Goal: Information Seeking & Learning: Learn about a topic

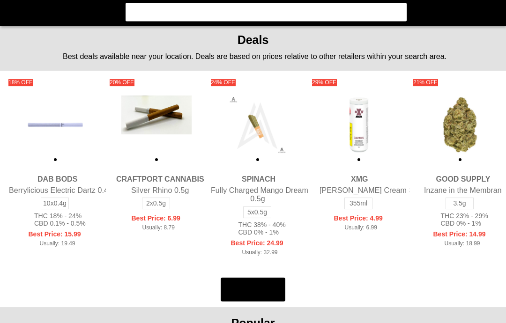
click at [420, 254] on flt-semantics-placeholder "Enable accessibility" at bounding box center [253, 161] width 506 height 323
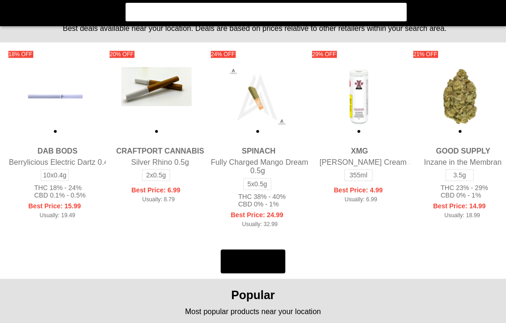
click at [243, 11] on flt-semantics-placeholder "Enable accessibility" at bounding box center [253, 161] width 506 height 323
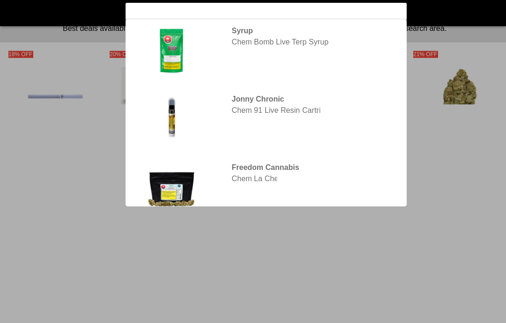
type input "chema"
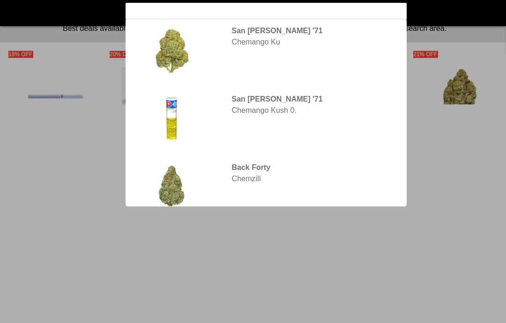
click at [302, 47] on flt-glass-pane at bounding box center [253, 161] width 506 height 323
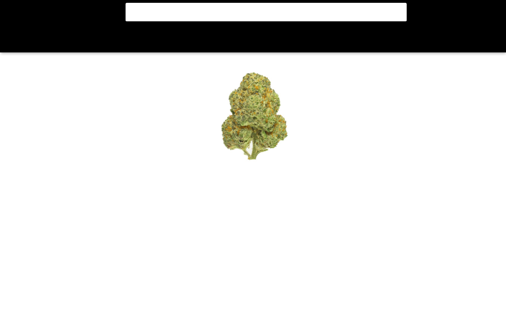
click at [434, 278] on flt-glass-pane at bounding box center [253, 161] width 506 height 323
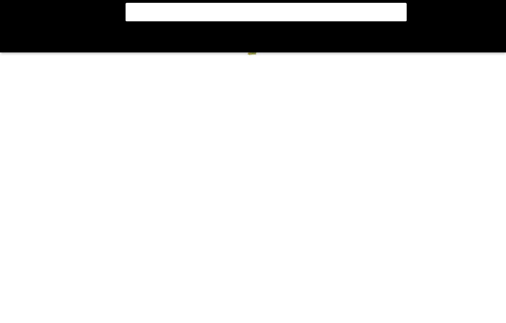
click at [422, 268] on flt-glass-pane at bounding box center [253, 161] width 506 height 323
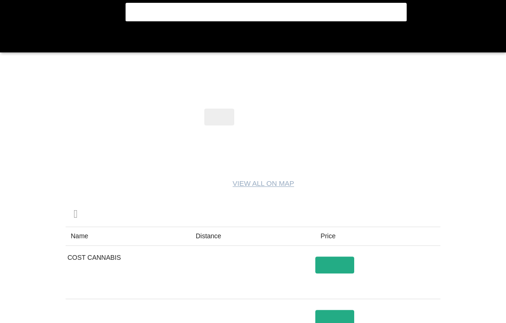
click at [432, 230] on flt-glass-pane at bounding box center [253, 161] width 506 height 323
click at [291, 122] on flt-glass-pane at bounding box center [253, 161] width 506 height 323
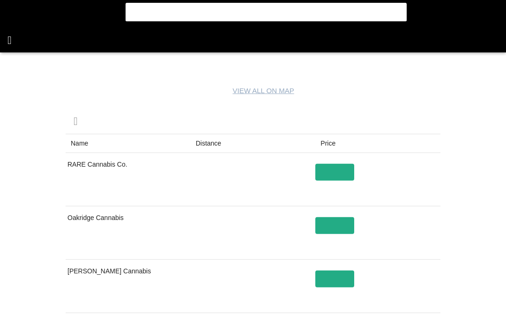
click at [17, 44] on flt-glass-pane at bounding box center [253, 161] width 506 height 323
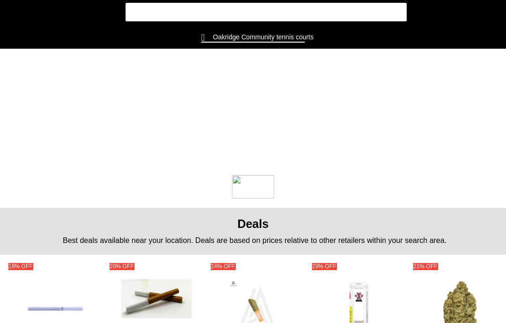
click at [429, 189] on flt-glass-pane at bounding box center [253, 161] width 506 height 323
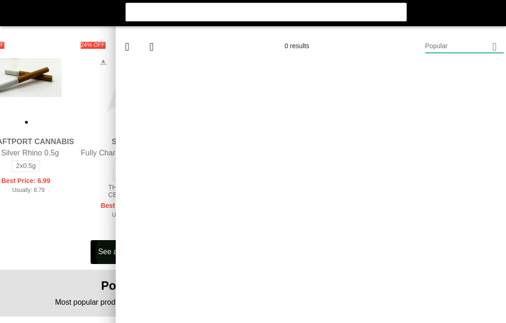
click at [263, 254] on flt-glass-pane at bounding box center [253, 161] width 506 height 323
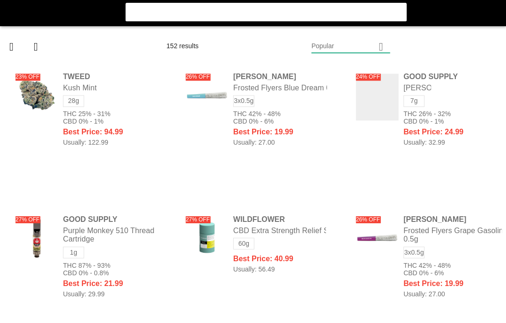
click at [238, 282] on flt-glass-pane at bounding box center [253, 161] width 506 height 323
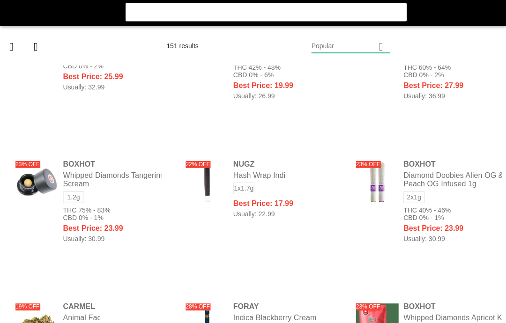
click at [284, 256] on flt-glass-pane at bounding box center [253, 161] width 506 height 323
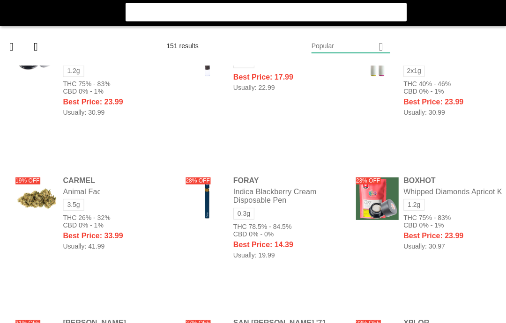
click at [215, 271] on flt-glass-pane at bounding box center [253, 161] width 506 height 323
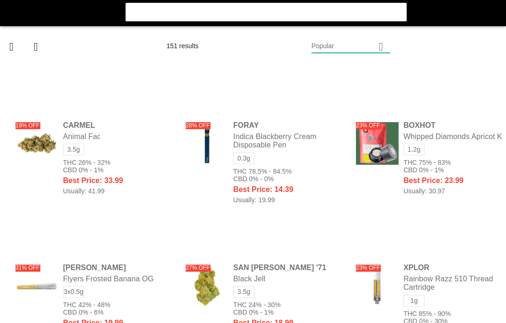
click at [453, 206] on flt-glass-pane at bounding box center [253, 161] width 506 height 323
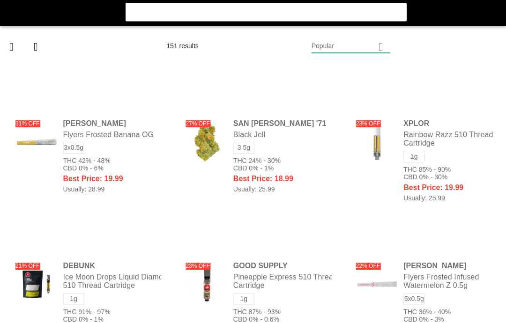
click at [458, 191] on flt-glass-pane at bounding box center [253, 161] width 506 height 323
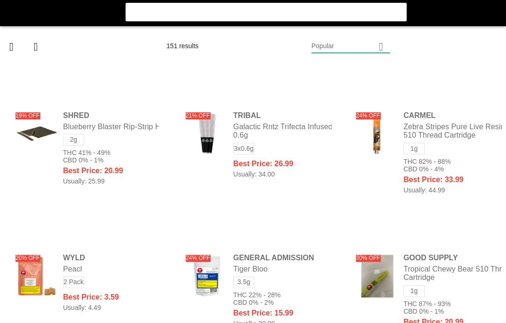
click at [458, 170] on flt-glass-pane at bounding box center [253, 161] width 506 height 323
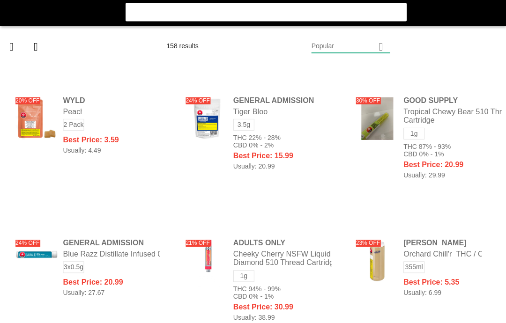
click at [458, 175] on flt-glass-pane at bounding box center [253, 161] width 506 height 323
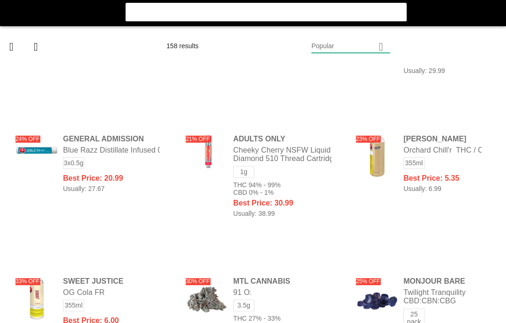
click at [458, 183] on flt-glass-pane at bounding box center [253, 161] width 506 height 323
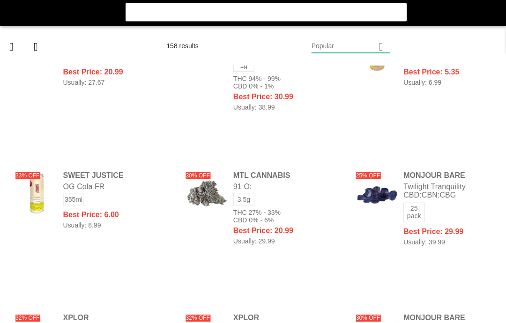
click at [209, 194] on flt-glass-pane at bounding box center [253, 161] width 506 height 323
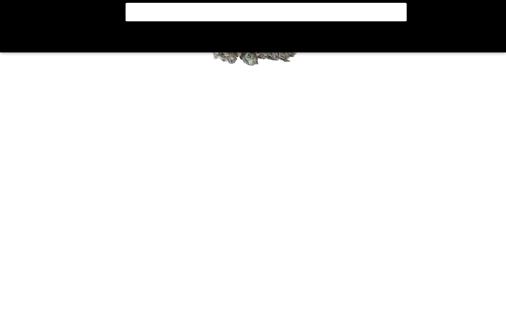
click at [446, 199] on flt-glass-pane at bounding box center [253, 161] width 506 height 323
click at [448, 190] on flt-glass-pane at bounding box center [253, 161] width 506 height 323
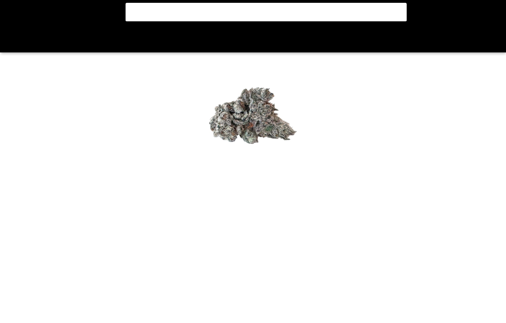
click at [291, 267] on flt-glass-pane at bounding box center [253, 161] width 506 height 323
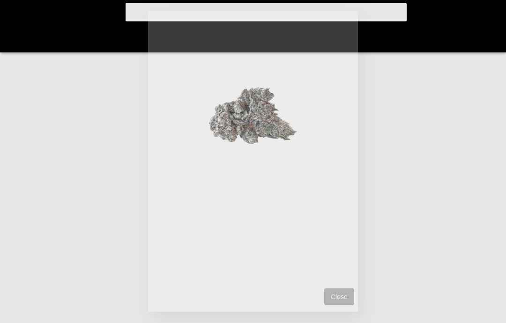
click at [341, 293] on flt-glass-pane at bounding box center [253, 161] width 506 height 323
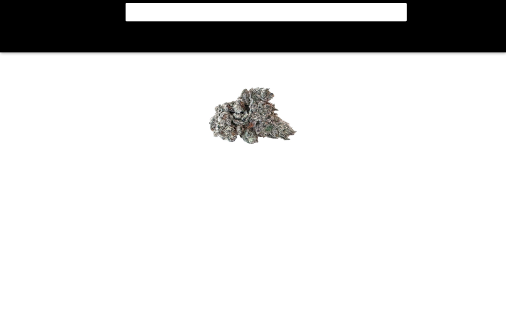
click at [32, 53] on flt-glass-pane at bounding box center [253, 161] width 506 height 323
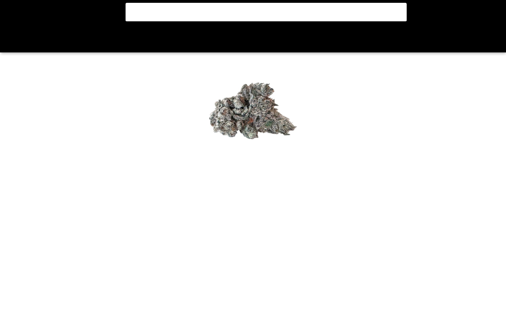
click at [6, 41] on flt-glass-pane at bounding box center [253, 161] width 506 height 323
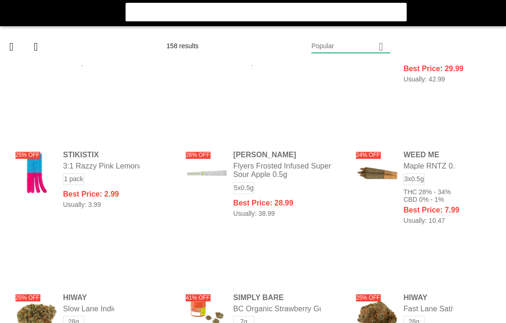
click at [458, 189] on flt-glass-pane at bounding box center [253, 161] width 506 height 323
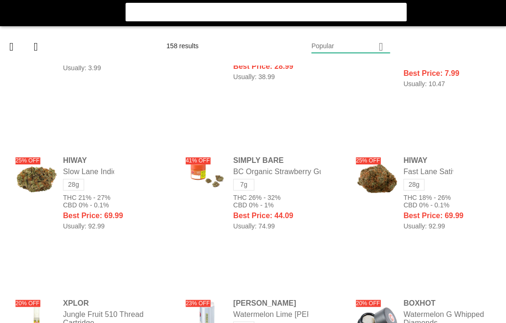
click at [458, 199] on flt-glass-pane at bounding box center [253, 161] width 506 height 323
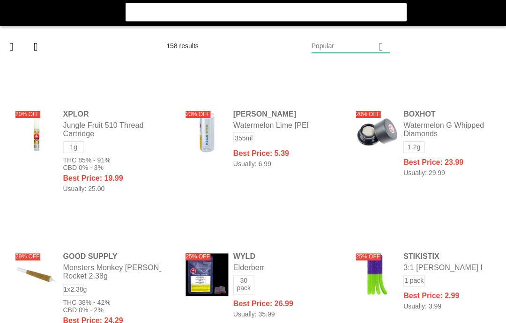
click at [458, 201] on flt-glass-pane at bounding box center [253, 161] width 506 height 323
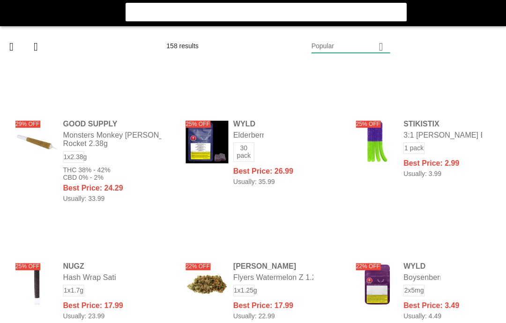
click at [458, 197] on flt-glass-pane at bounding box center [253, 161] width 506 height 323
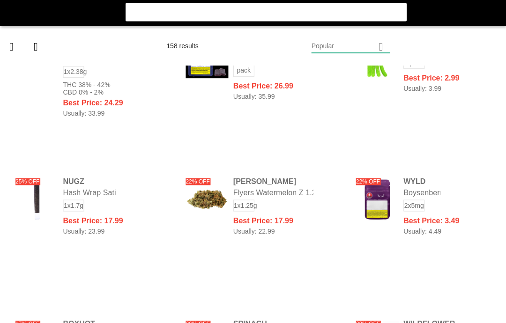
click at [458, 195] on flt-glass-pane at bounding box center [253, 161] width 506 height 323
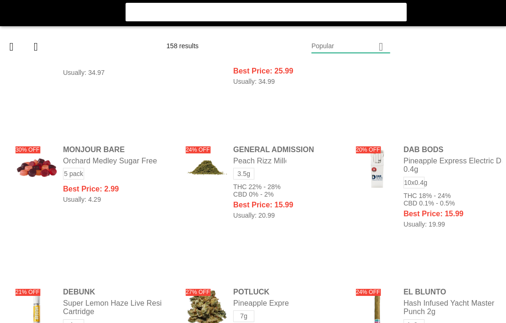
click at [458, 194] on flt-glass-pane at bounding box center [253, 161] width 506 height 323
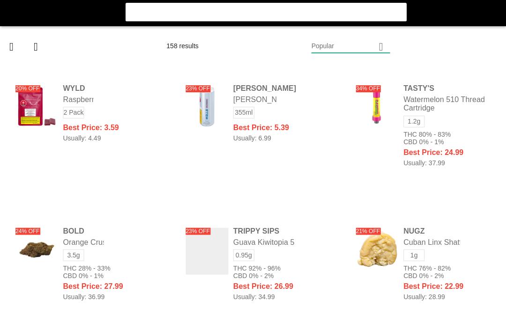
click at [458, 194] on flt-glass-pane at bounding box center [253, 161] width 506 height 323
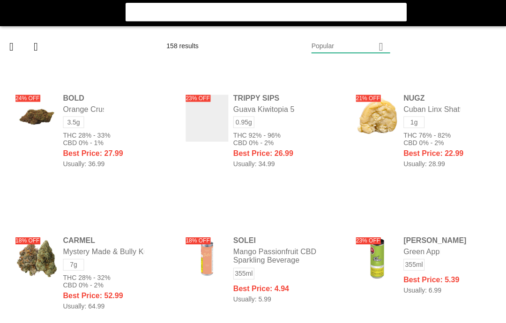
click at [39, 117] on flt-glass-pane at bounding box center [253, 161] width 506 height 323
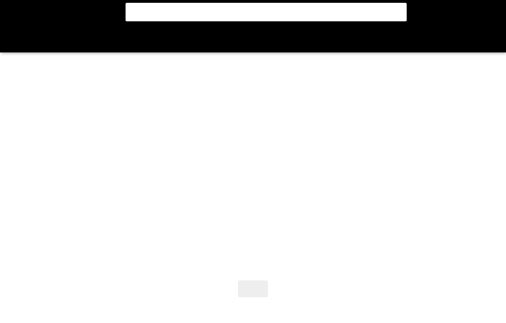
click at [12, 41] on flt-glass-pane at bounding box center [253, 161] width 506 height 323
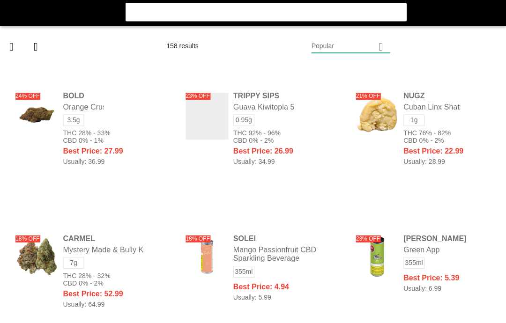
click at [458, 196] on flt-glass-pane at bounding box center [253, 161] width 506 height 323
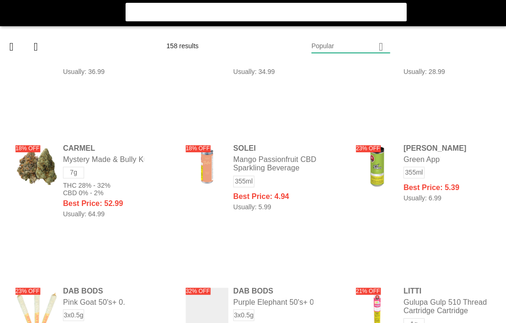
click at [458, 188] on flt-glass-pane at bounding box center [253, 161] width 506 height 323
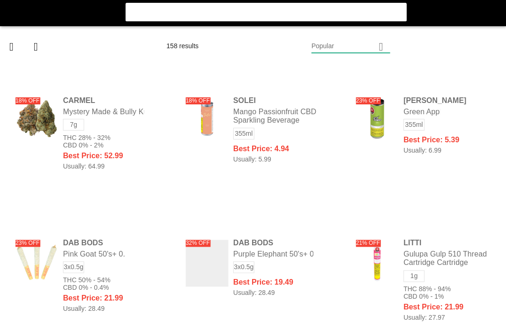
click at [458, 173] on flt-glass-pane at bounding box center [253, 161] width 506 height 323
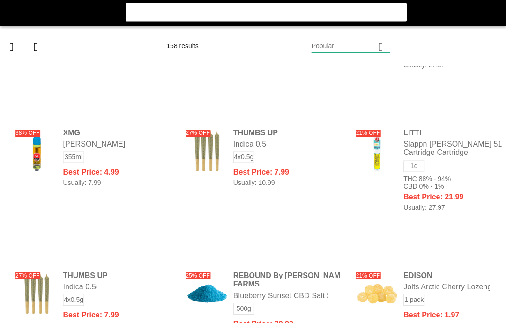
click at [458, 192] on flt-glass-pane at bounding box center [253, 161] width 506 height 323
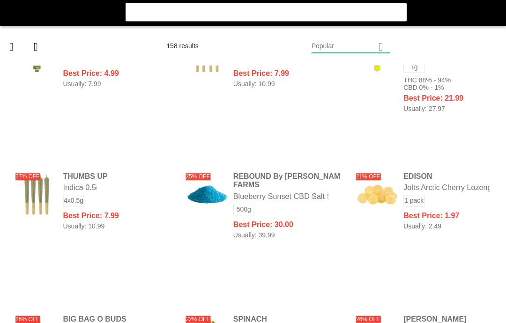
click at [458, 185] on flt-glass-pane at bounding box center [253, 161] width 506 height 323
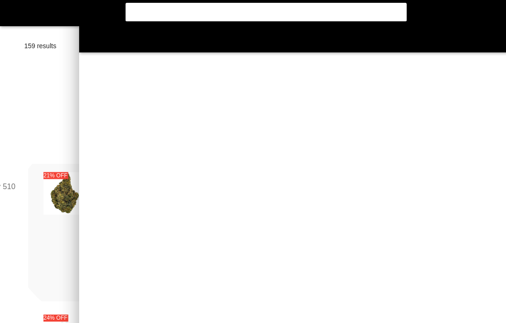
click at [216, 207] on flt-glass-pane at bounding box center [253, 161] width 506 height 323
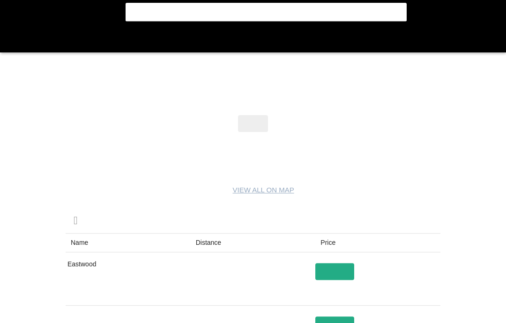
click at [456, 174] on flt-glass-pane at bounding box center [253, 161] width 506 height 323
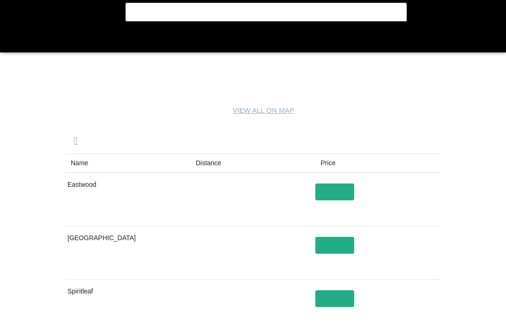
click at [458, 155] on flt-glass-pane at bounding box center [253, 161] width 506 height 323
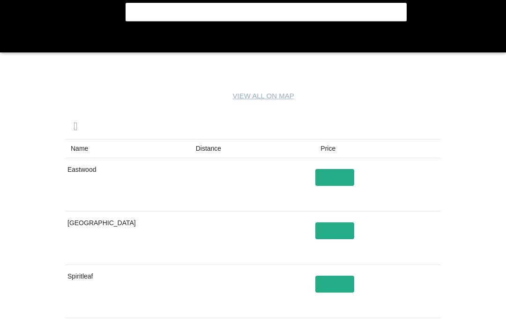
click at [458, 181] on flt-glass-pane at bounding box center [253, 161] width 506 height 323
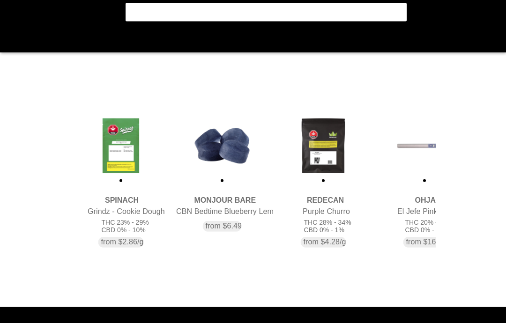
click at [458, 150] on flt-glass-pane at bounding box center [253, 161] width 506 height 323
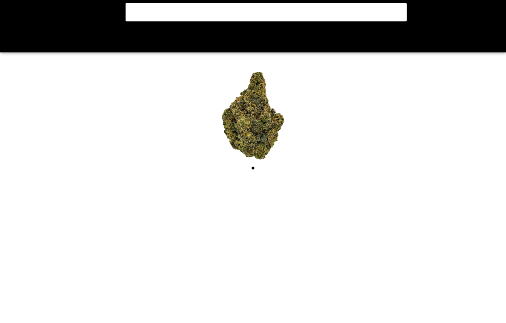
click at [236, 20] on flt-glass-pane at bounding box center [253, 161] width 506 height 323
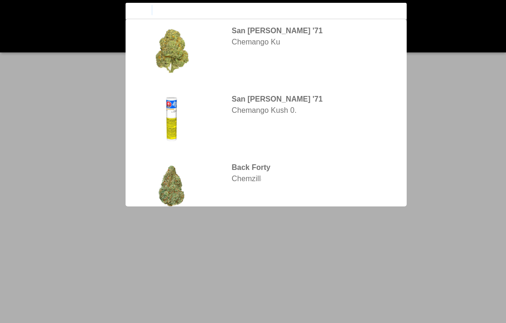
click at [256, 48] on flt-glass-pane at bounding box center [253, 161] width 506 height 323
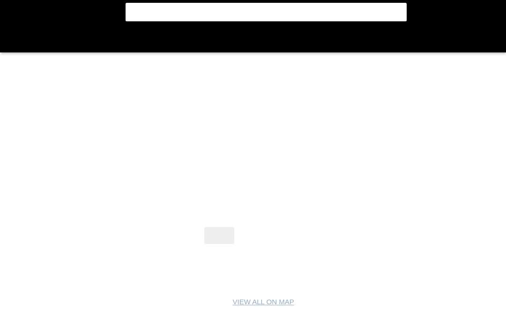
click at [448, 160] on flt-glass-pane at bounding box center [253, 161] width 506 height 323
click at [431, 177] on flt-glass-pane at bounding box center [253, 161] width 506 height 323
click at [295, 212] on flt-glass-pane at bounding box center [253, 161] width 506 height 323
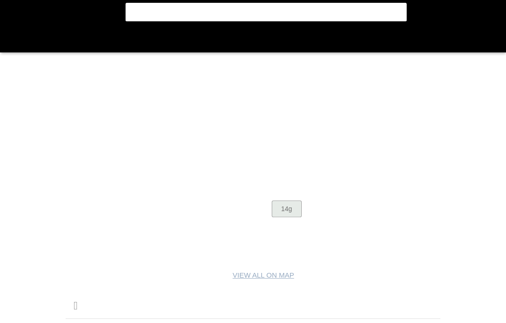
click at [294, 213] on flt-glass-pane at bounding box center [253, 161] width 506 height 323
click at [291, 213] on flt-glass-pane at bounding box center [253, 161] width 506 height 323
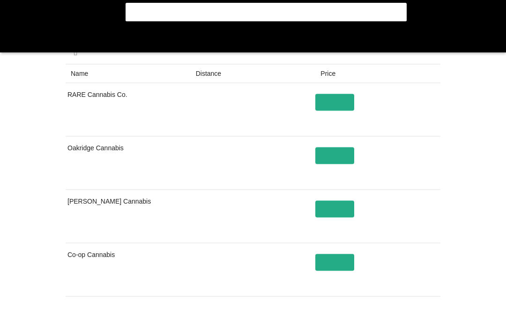
click at [451, 163] on flt-glass-pane at bounding box center [253, 161] width 506 height 323
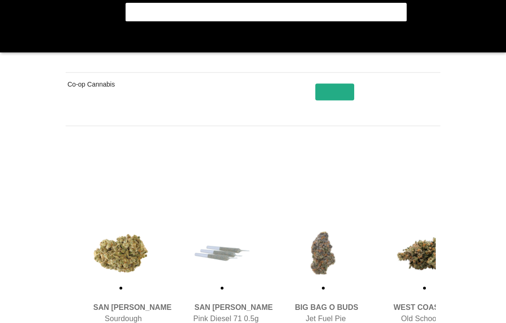
click at [426, 166] on flt-glass-pane at bounding box center [253, 161] width 506 height 323
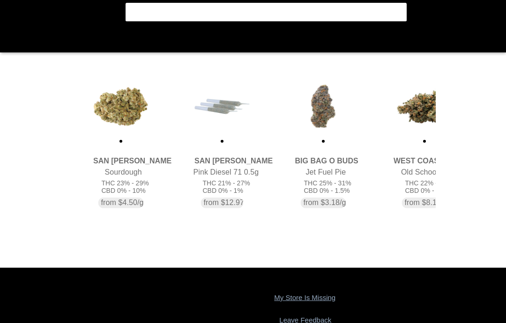
click at [455, 194] on flt-glass-pane at bounding box center [253, 161] width 506 height 323
click at [458, 177] on flt-glass-pane at bounding box center [253, 161] width 506 height 323
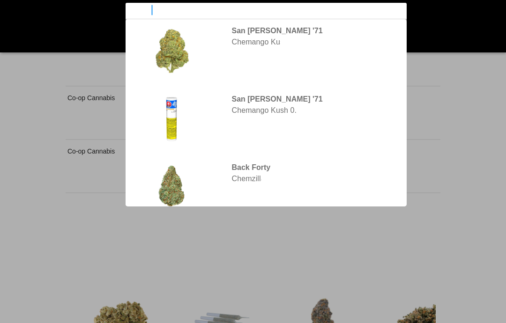
click at [292, 16] on flt-glass-pane at bounding box center [253, 161] width 506 height 323
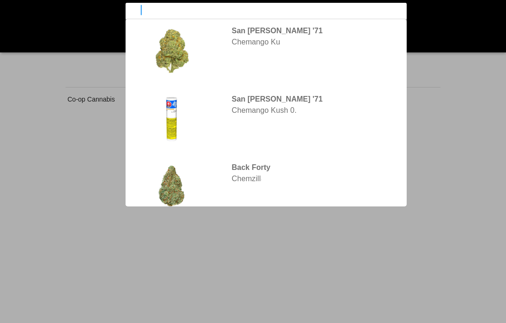
type input "c"
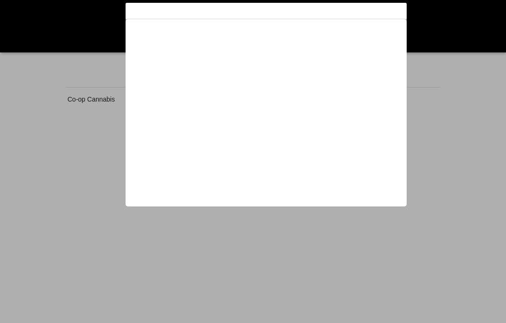
click at [373, 37] on flt-glass-pane at bounding box center [253, 161] width 506 height 323
click at [265, 44] on flt-glass-pane at bounding box center [253, 161] width 506 height 323
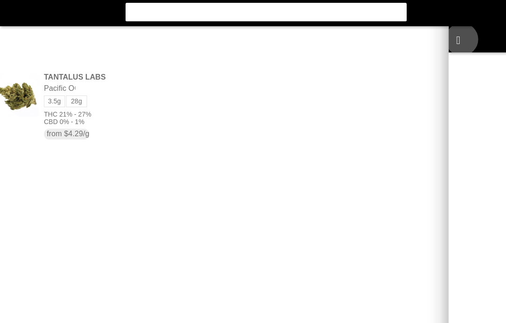
click at [6, 44] on flt-glass-pane at bounding box center [253, 161] width 506 height 323
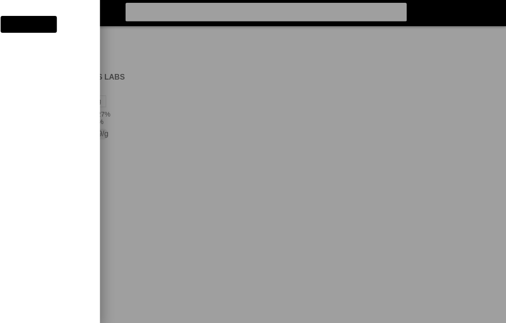
click at [18, 21] on flt-glass-pane at bounding box center [253, 161] width 506 height 323
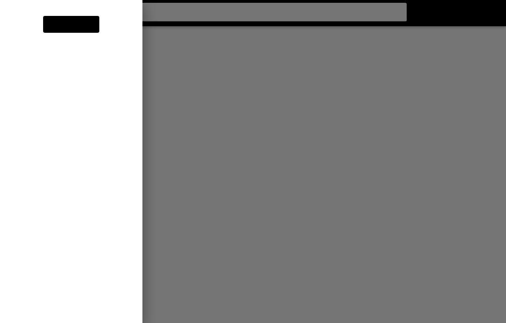
click at [67, 113] on flt-glass-pane at bounding box center [253, 161] width 506 height 323
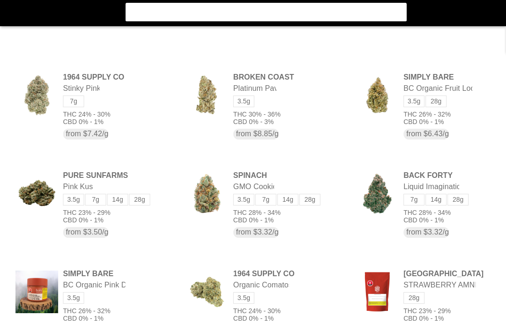
click at [438, 177] on flt-glass-pane at bounding box center [253, 161] width 506 height 323
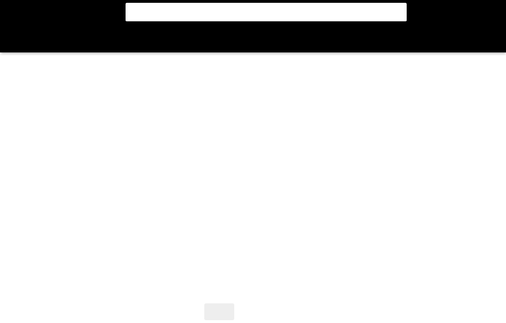
click at [458, 172] on flt-glass-pane at bounding box center [253, 161] width 506 height 323
click at [456, 170] on flt-glass-pane at bounding box center [253, 161] width 506 height 323
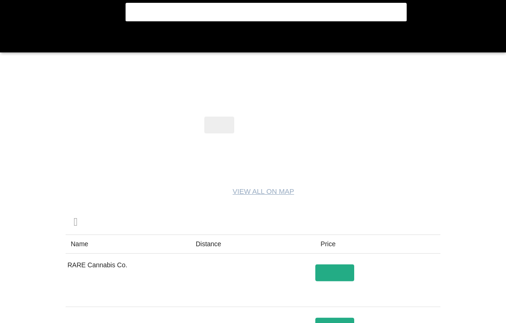
click at [453, 160] on flt-glass-pane at bounding box center [253, 161] width 506 height 323
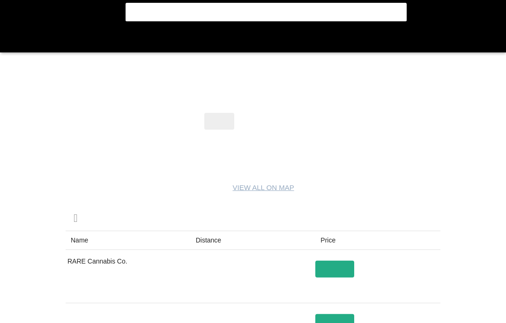
click at [458, 171] on flt-glass-pane at bounding box center [253, 161] width 506 height 323
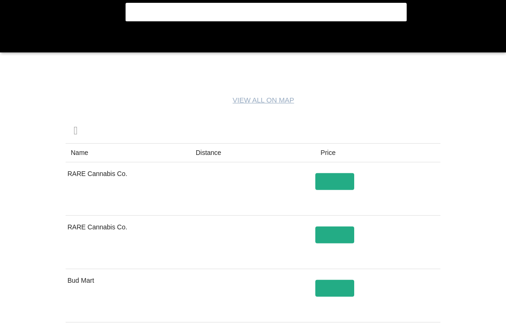
click at [458, 175] on flt-glass-pane at bounding box center [253, 161] width 506 height 323
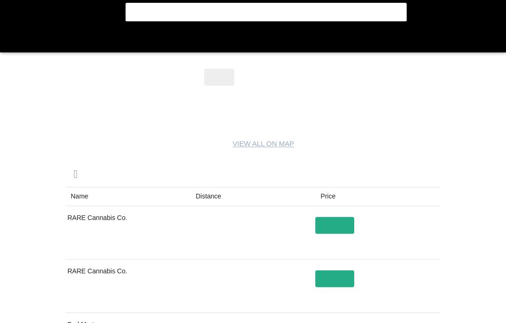
click at [458, 176] on flt-glass-pane at bounding box center [253, 161] width 506 height 323
click at [261, 79] on flt-glass-pane at bounding box center [253, 161] width 506 height 323
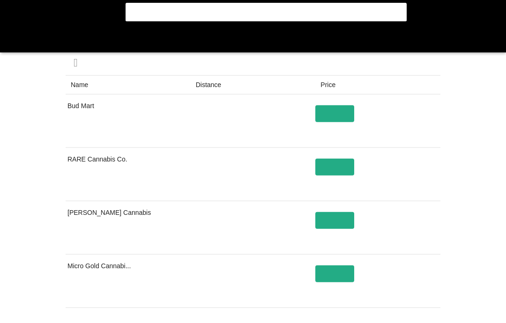
click at [458, 162] on flt-glass-pane at bounding box center [253, 161] width 506 height 323
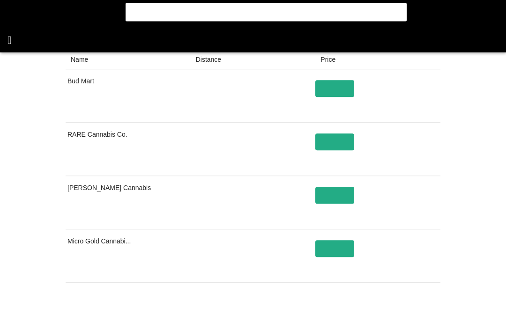
click at [15, 39] on flt-glass-pane at bounding box center [253, 161] width 506 height 323
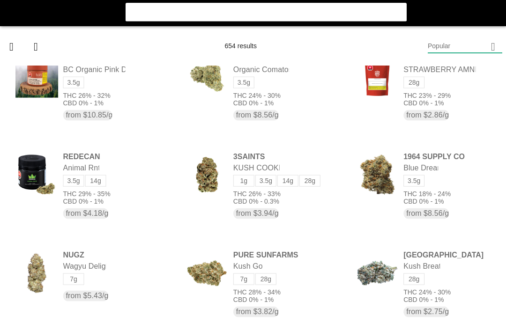
click at [458, 177] on flt-glass-pane at bounding box center [253, 161] width 506 height 323
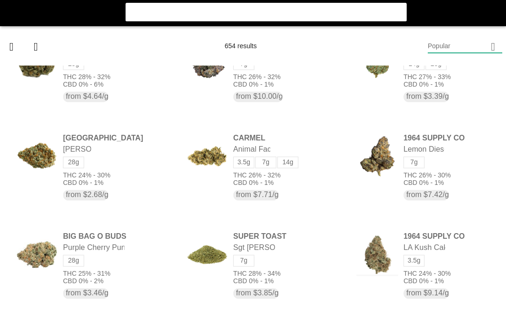
click at [458, 152] on flt-glass-pane at bounding box center [253, 161] width 506 height 323
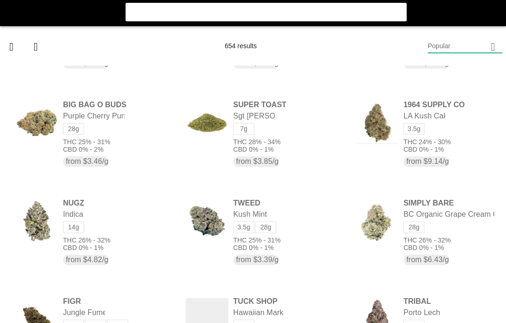
click at [265, 112] on flt-glass-pane at bounding box center [253, 161] width 506 height 323
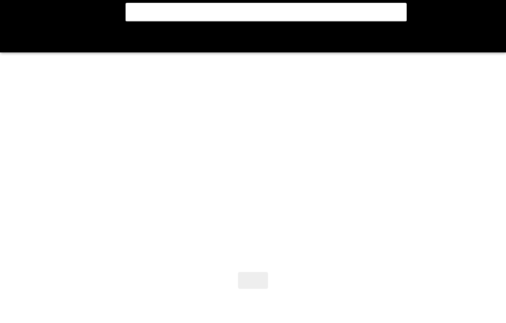
click at [458, 155] on flt-glass-pane at bounding box center [253, 161] width 506 height 323
click at [458, 147] on flt-glass-pane at bounding box center [253, 161] width 506 height 323
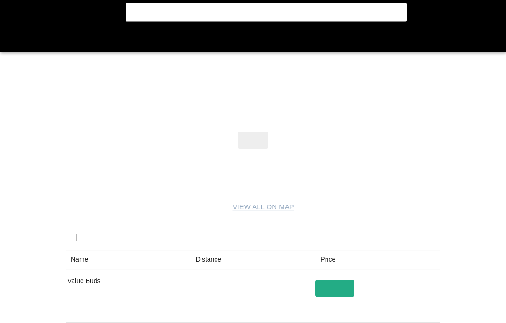
click at [458, 153] on flt-glass-pane at bounding box center [253, 161] width 506 height 323
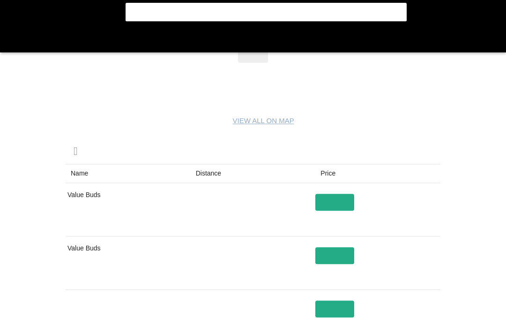
click at [458, 149] on flt-glass-pane at bounding box center [253, 161] width 506 height 323
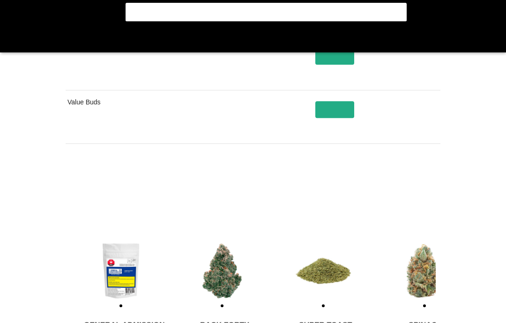
click at [458, 209] on flt-glass-pane at bounding box center [253, 161] width 506 height 323
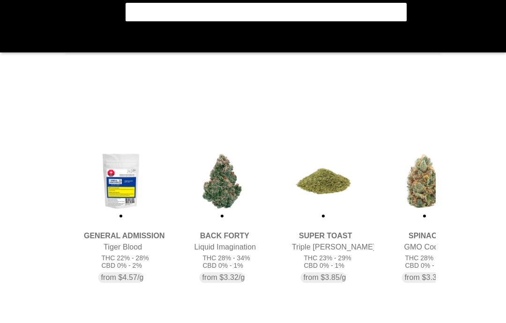
click at [458, 157] on flt-glass-pane at bounding box center [253, 161] width 506 height 323
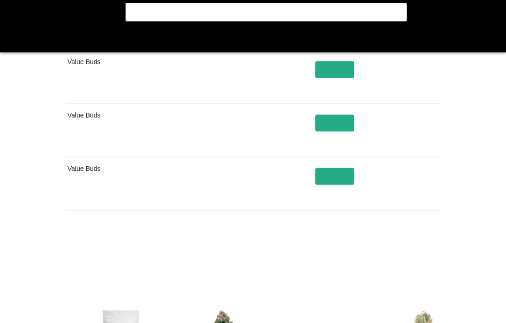
click at [458, 153] on flt-glass-pane at bounding box center [253, 161] width 506 height 323
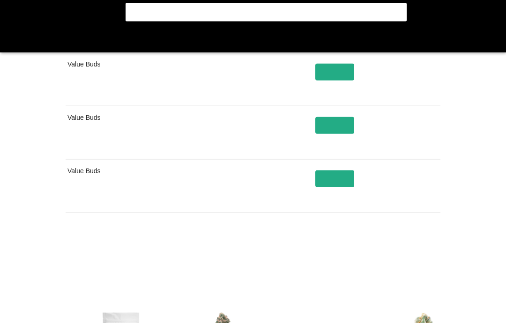
click at [423, 254] on flt-glass-pane at bounding box center [253, 161] width 506 height 323
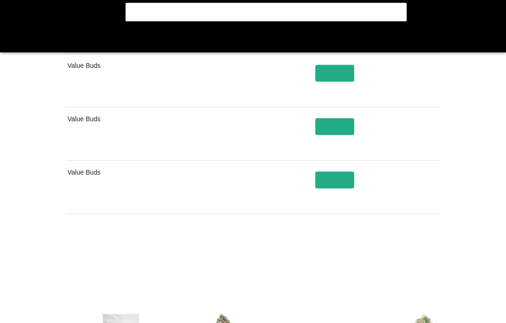
click at [452, 183] on flt-glass-pane at bounding box center [253, 161] width 506 height 323
click at [430, 256] on flt-glass-pane at bounding box center [253, 161] width 506 height 323
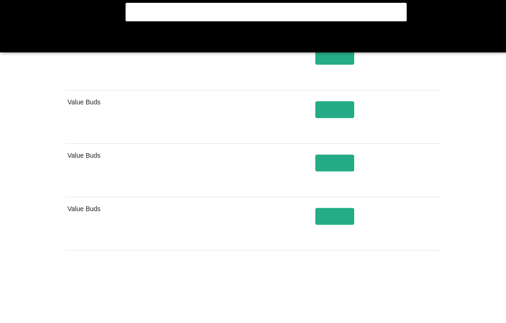
click at [458, 213] on flt-glass-pane at bounding box center [253, 161] width 506 height 323
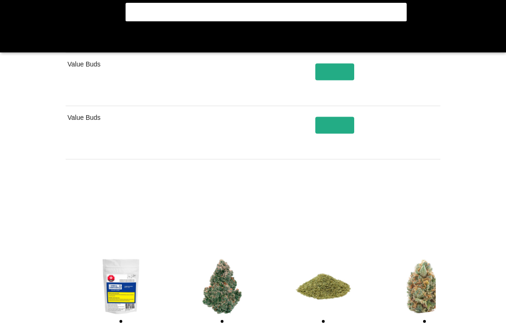
click at [458, 205] on flt-glass-pane at bounding box center [253, 161] width 506 height 323
click at [427, 198] on flt-glass-pane at bounding box center [253, 161] width 506 height 323
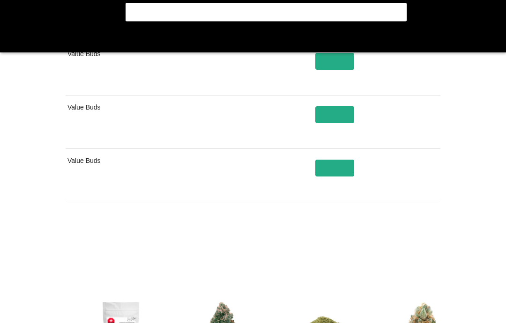
click at [458, 201] on flt-glass-pane at bounding box center [253, 161] width 506 height 323
click at [428, 240] on flt-glass-pane at bounding box center [253, 161] width 506 height 323
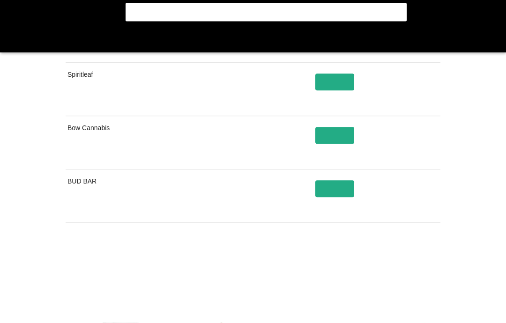
click at [458, 196] on flt-glass-pane at bounding box center [253, 161] width 506 height 323
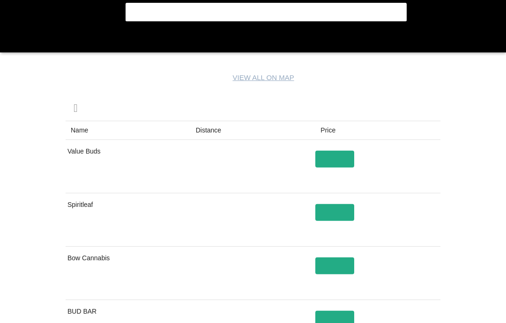
click at [458, 207] on flt-glass-pane at bounding box center [253, 161] width 506 height 323
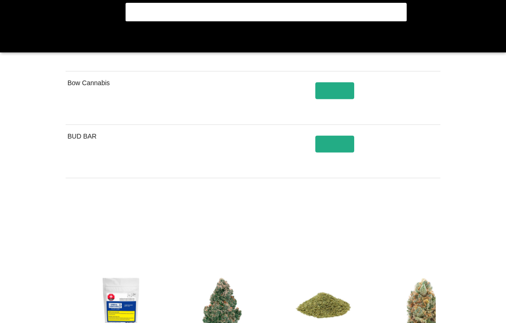
click at [454, 221] on flt-glass-pane at bounding box center [253, 161] width 506 height 323
click at [426, 221] on flt-glass-pane at bounding box center [253, 161] width 506 height 323
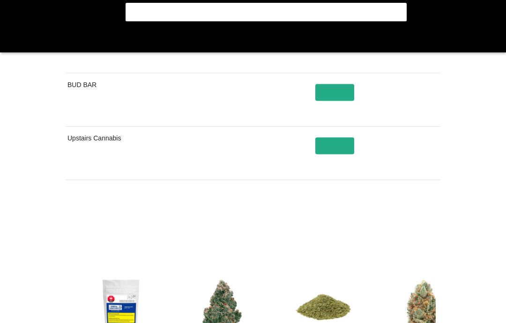
click at [458, 208] on flt-glass-pane at bounding box center [253, 161] width 506 height 323
click at [422, 220] on flt-glass-pane at bounding box center [253, 161] width 506 height 323
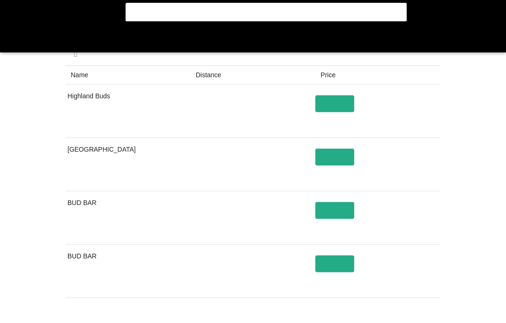
click at [458, 177] on flt-glass-pane at bounding box center [253, 161] width 506 height 323
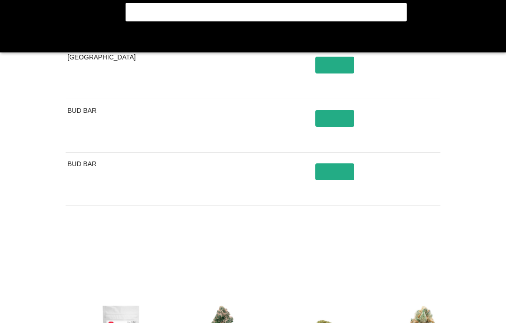
click at [433, 245] on flt-glass-pane at bounding box center [253, 161] width 506 height 323
click at [431, 244] on flt-glass-pane at bounding box center [253, 161] width 506 height 323
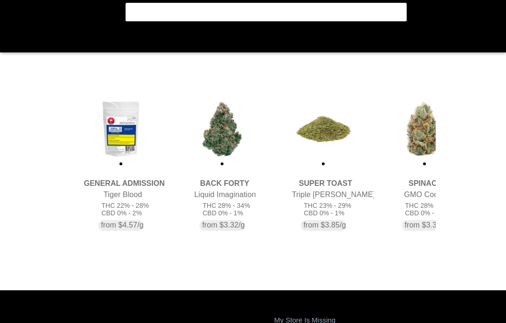
click at [458, 152] on flt-glass-pane at bounding box center [253, 161] width 506 height 323
click at [22, 42] on flt-glass-pane at bounding box center [253, 161] width 506 height 323
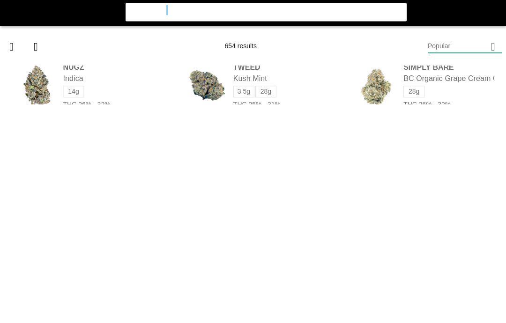
type input "30% + indica"
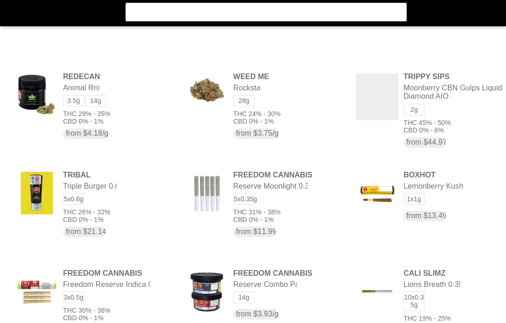
click at [458, 169] on flt-glass-pane at bounding box center [253, 161] width 506 height 323
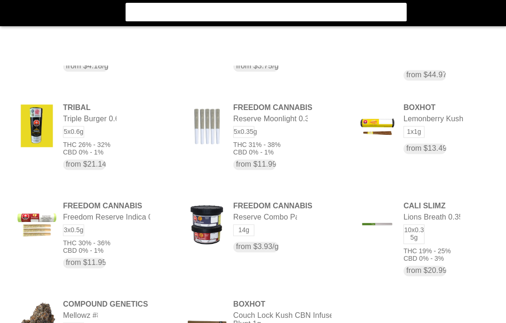
click at [458, 149] on flt-glass-pane at bounding box center [253, 161] width 506 height 323
click at [458, 170] on flt-glass-pane at bounding box center [253, 161] width 506 height 323
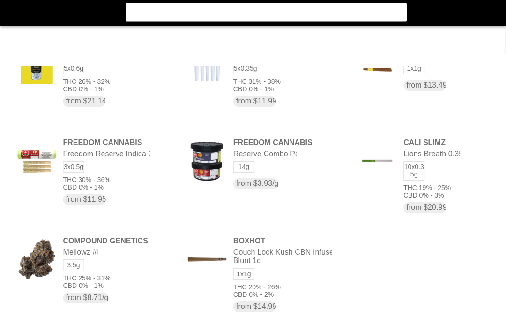
click at [212, 168] on flt-glass-pane at bounding box center [253, 161] width 506 height 323
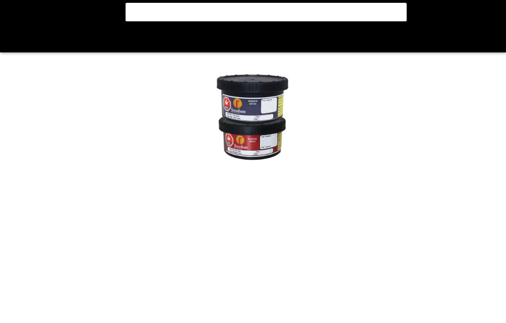
click at [13, 40] on flt-glass-pane at bounding box center [253, 161] width 506 height 323
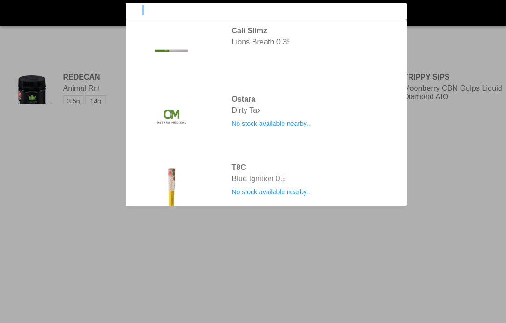
type input "3"
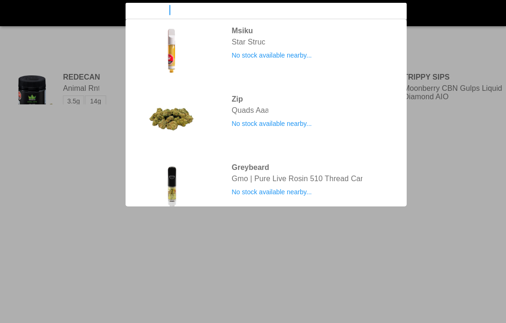
type input "AAAA INDICA"
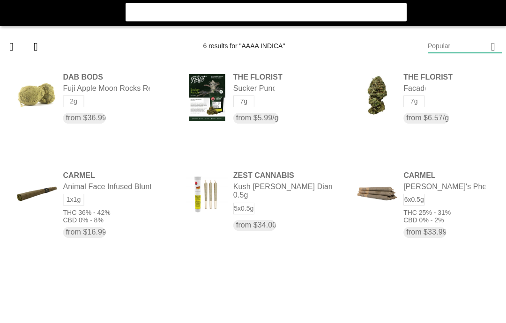
click at [29, 103] on flt-glass-pane at bounding box center [253, 161] width 506 height 323
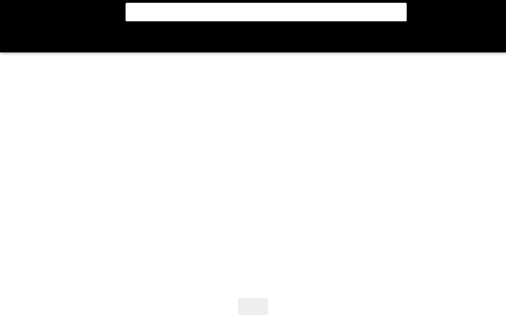
click at [455, 180] on flt-glass-pane at bounding box center [253, 161] width 506 height 323
click at [455, 179] on flt-glass-pane at bounding box center [253, 161] width 506 height 323
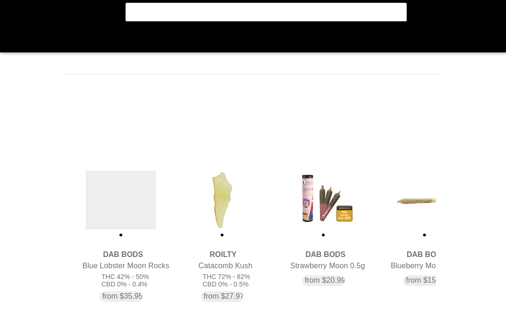
click at [458, 168] on flt-glass-pane at bounding box center [253, 161] width 506 height 323
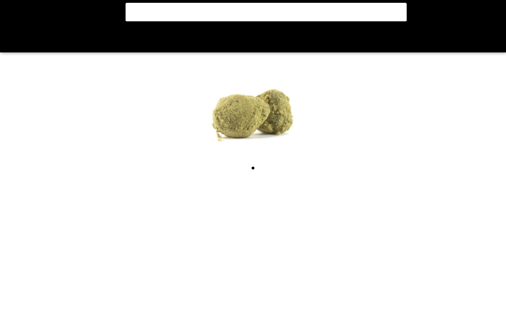
click at [14, 42] on flt-glass-pane at bounding box center [253, 161] width 506 height 323
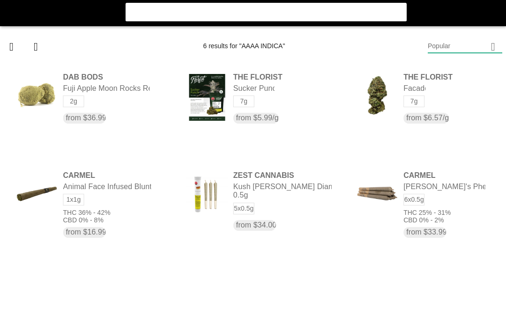
click at [335, 4] on flt-glass-pane at bounding box center [253, 161] width 506 height 323
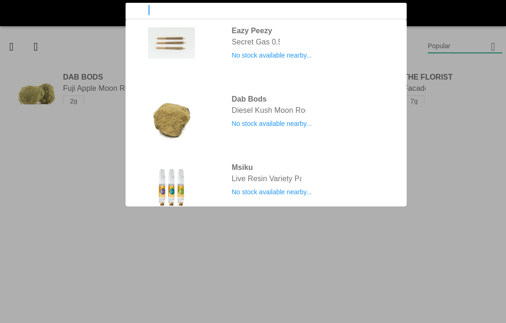
type input "A"
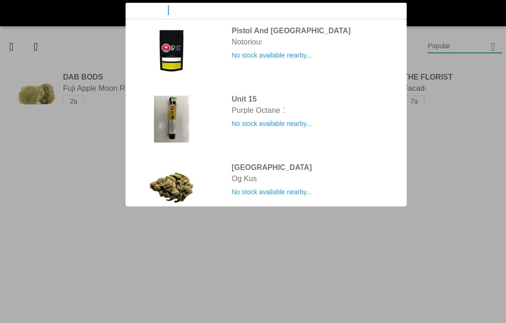
type input "strong indica"
click at [346, 47] on flt-glass-pane at bounding box center [253, 161] width 506 height 323
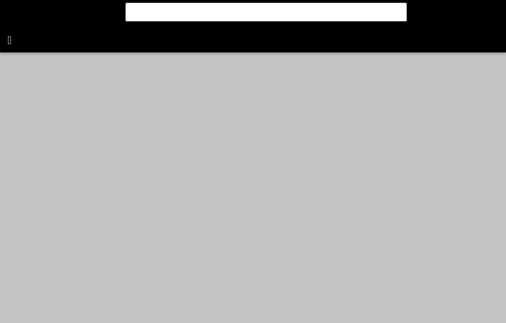
click at [14, 37] on flt-glass-pane at bounding box center [253, 161] width 506 height 323
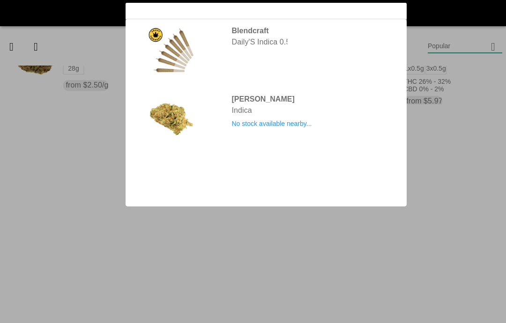
type input "indica"
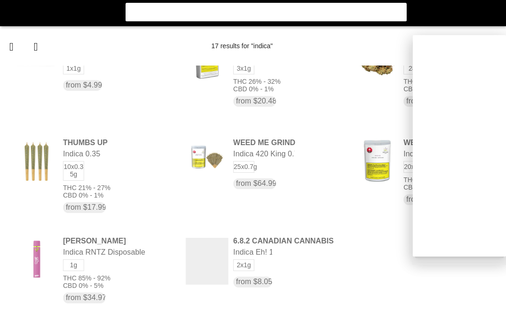
click at [458, 45] on flt-glass-pane at bounding box center [253, 161] width 506 height 323
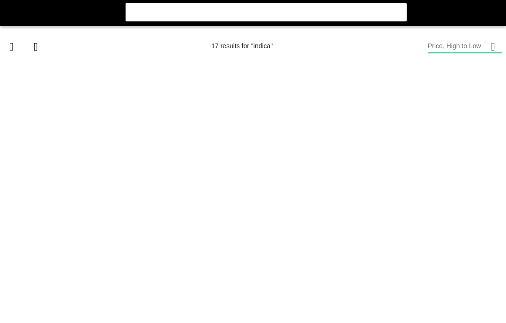
click at [458, 88] on flt-glass-pane at bounding box center [253, 161] width 506 height 323
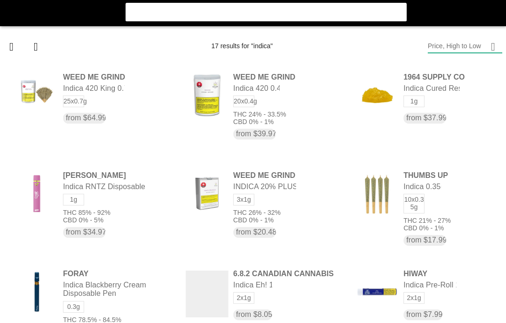
click at [458, 170] on flt-glass-pane at bounding box center [253, 161] width 506 height 323
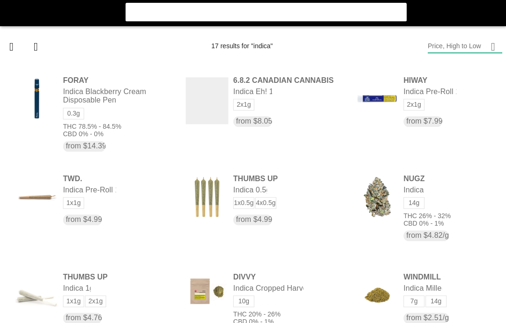
click at [457, 173] on flt-glass-pane at bounding box center [253, 161] width 506 height 323
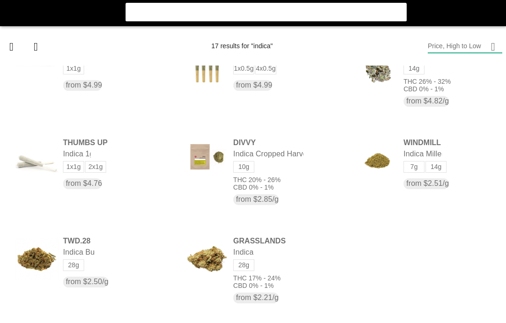
click at [15, 11] on flt-glass-pane at bounding box center [253, 161] width 506 height 323
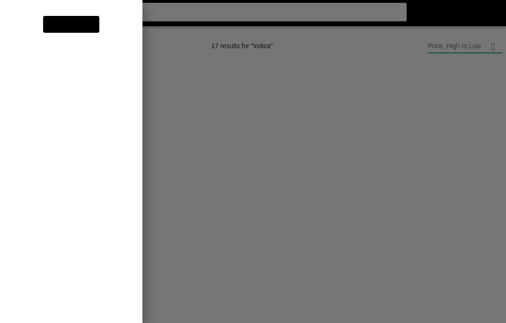
click at [130, 106] on flt-glass-pane at bounding box center [253, 161] width 506 height 323
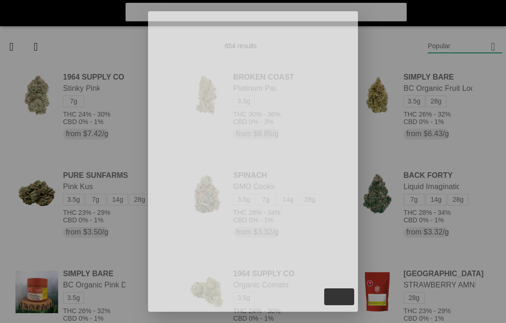
click at [19, 49] on flt-glass-pane at bounding box center [253, 161] width 506 height 323
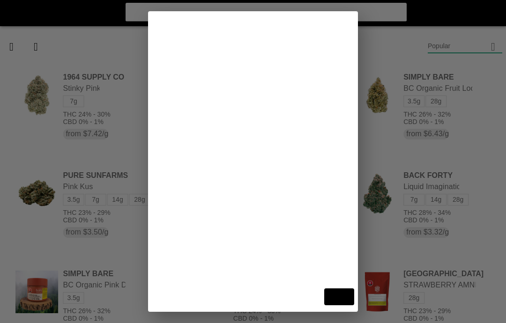
click at [48, 47] on flt-glass-pane at bounding box center [253, 161] width 506 height 323
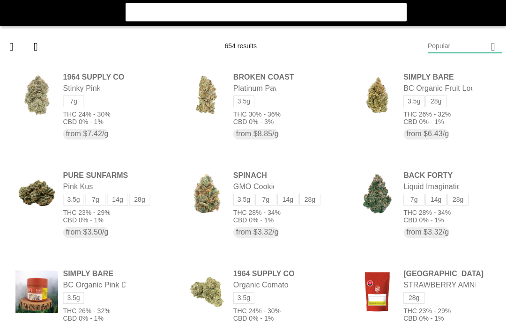
click at [458, 56] on flt-glass-pane at bounding box center [253, 161] width 506 height 323
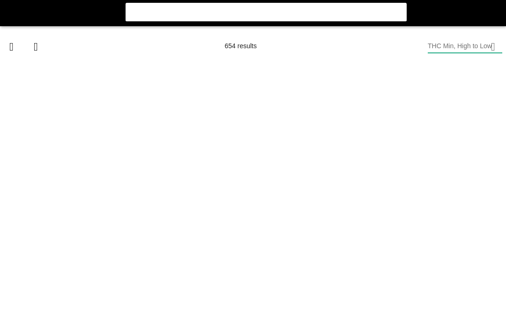
click at [458, 199] on flt-glass-pane at bounding box center [253, 161] width 506 height 323
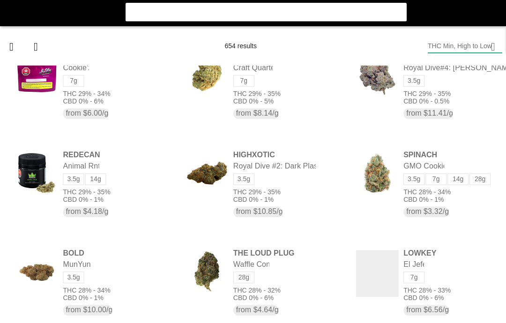
click at [458, 70] on flt-glass-pane at bounding box center [253, 161] width 506 height 323
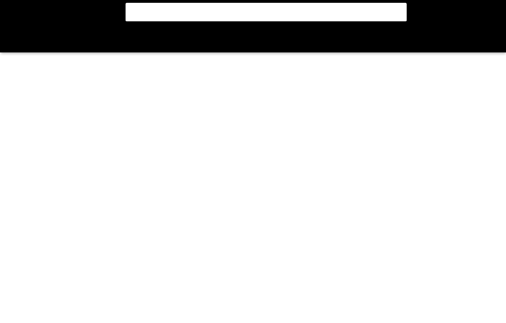
click at [450, 159] on flt-glass-pane at bounding box center [253, 161] width 506 height 323
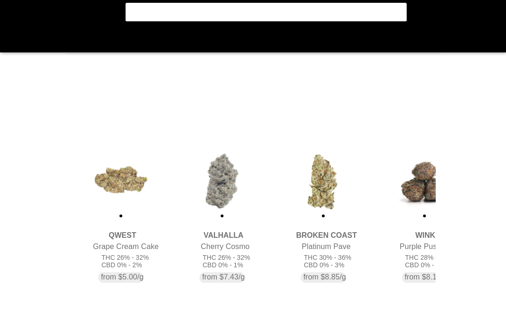
click at [458, 145] on flt-glass-pane at bounding box center [253, 161] width 506 height 323
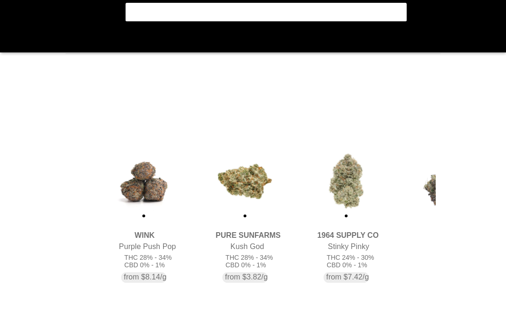
click at [392, 194] on flt-glass-pane at bounding box center [253, 161] width 506 height 323
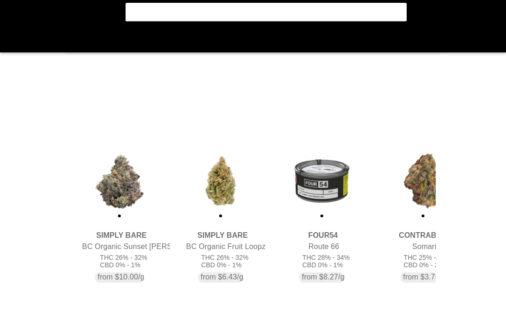
click at [410, 191] on flt-glass-pane at bounding box center [253, 161] width 506 height 323
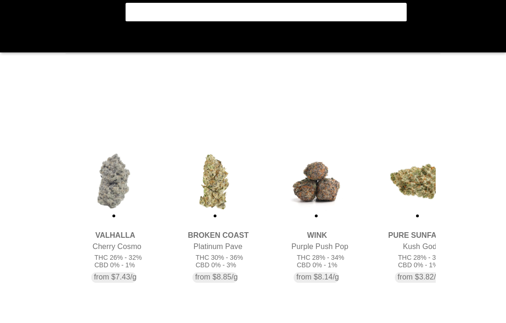
click at [207, 199] on flt-glass-pane at bounding box center [253, 161] width 506 height 323
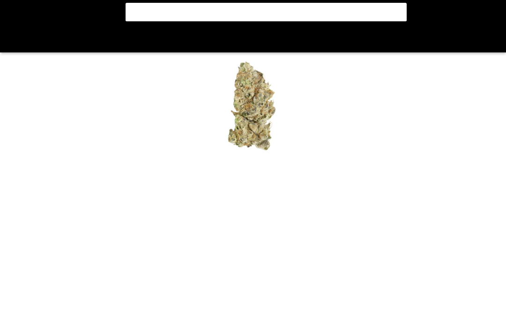
click at [458, 166] on flt-glass-pane at bounding box center [253, 161] width 506 height 323
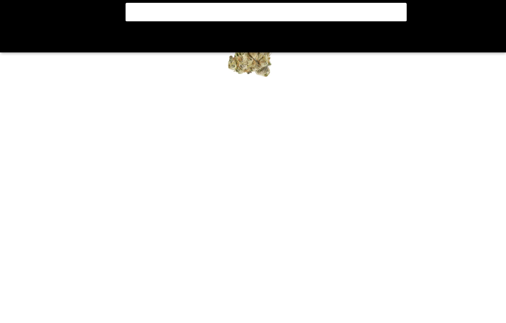
click at [458, 154] on flt-glass-pane at bounding box center [253, 161] width 506 height 323
click at [458, 176] on flt-glass-pane at bounding box center [253, 161] width 506 height 323
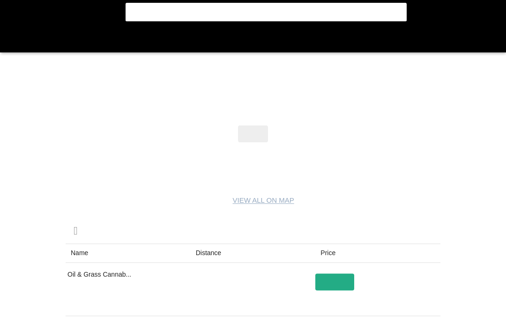
click at [458, 181] on flt-glass-pane at bounding box center [253, 161] width 506 height 323
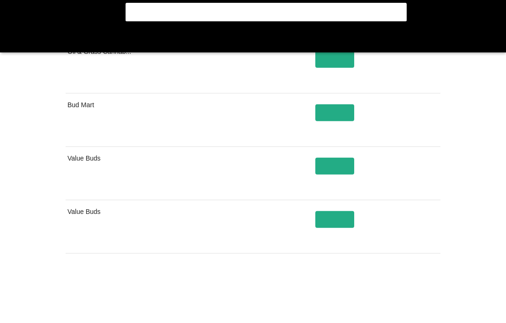
click at [458, 183] on flt-glass-pane at bounding box center [253, 161] width 506 height 323
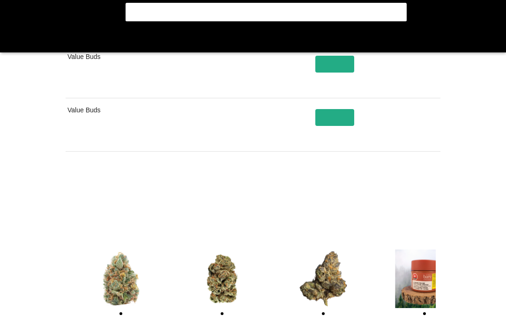
click at [458, 168] on flt-glass-pane at bounding box center [253, 161] width 506 height 323
